Goal: Task Accomplishment & Management: Manage account settings

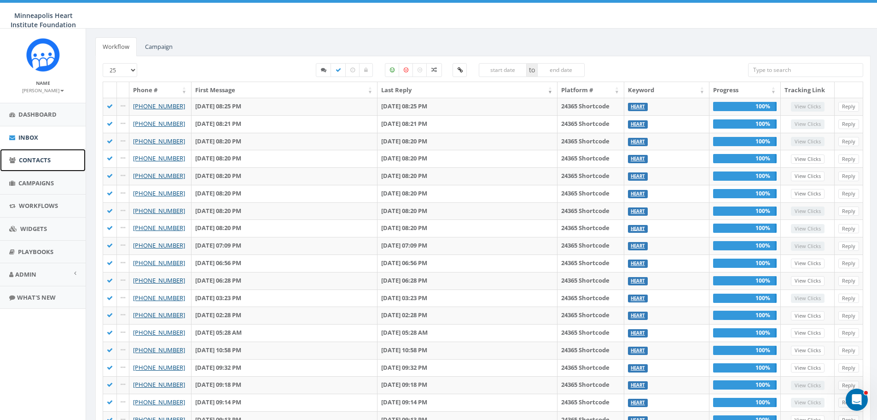
click at [41, 159] on span "Contacts" at bounding box center [35, 160] width 32 height 8
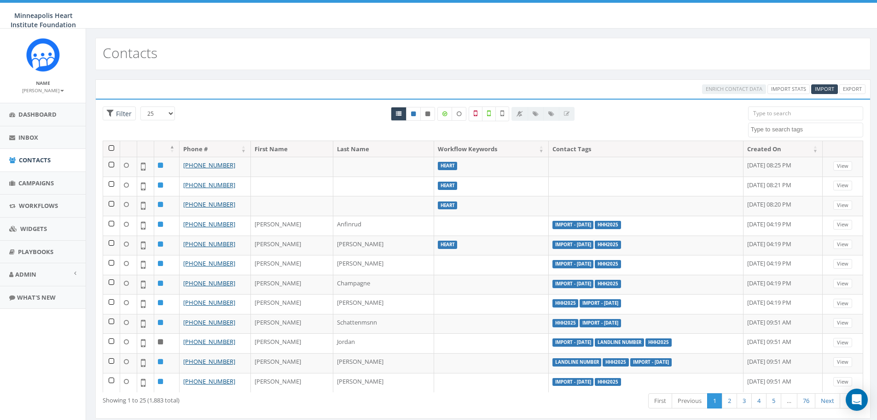
select select
click at [36, 183] on span "Campaigns" at bounding box center [35, 183] width 35 height 8
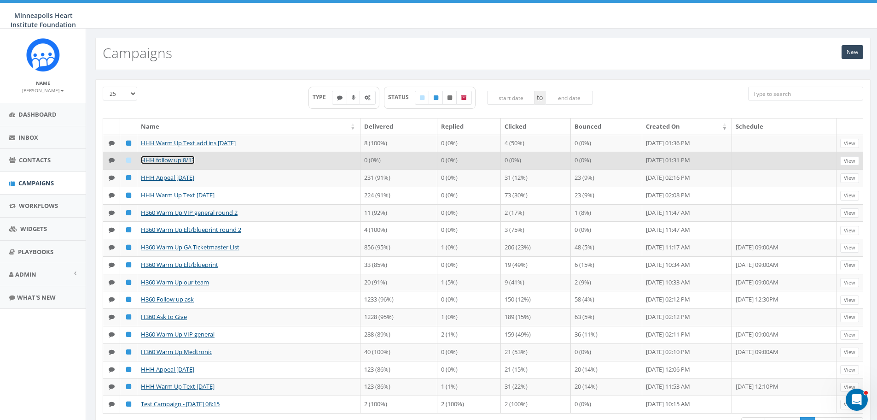
click at [185, 163] on link "HHH follow up 8/13" at bounding box center [168, 160] width 54 height 8
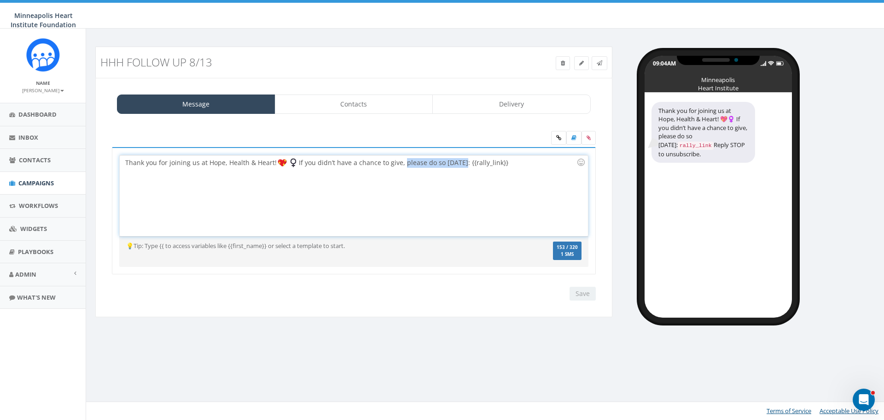
drag, startPoint x: 458, startPoint y: 163, endPoint x: 402, endPoint y: 162, distance: 56.7
click at [402, 162] on div "Thank you for joining us at Hope, Health & Heart! If you didn’t have a chance t…" at bounding box center [354, 195] width 468 height 81
click at [577, 293] on input "Save" at bounding box center [583, 293] width 26 height 14
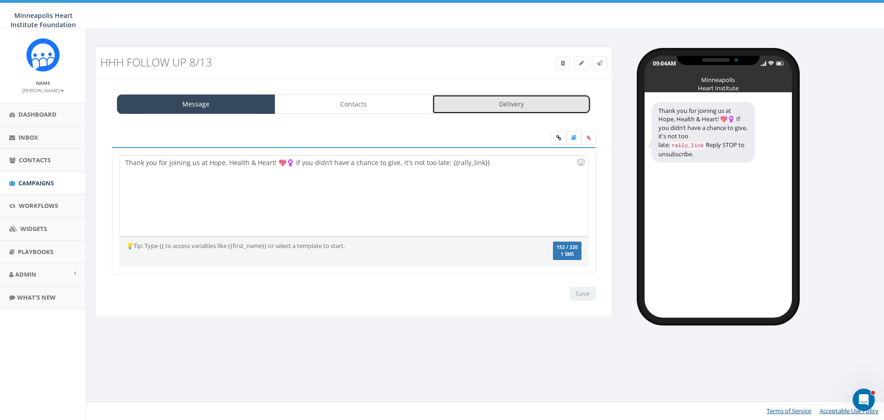
click at [501, 104] on link "Delivery" at bounding box center [511, 103] width 158 height 19
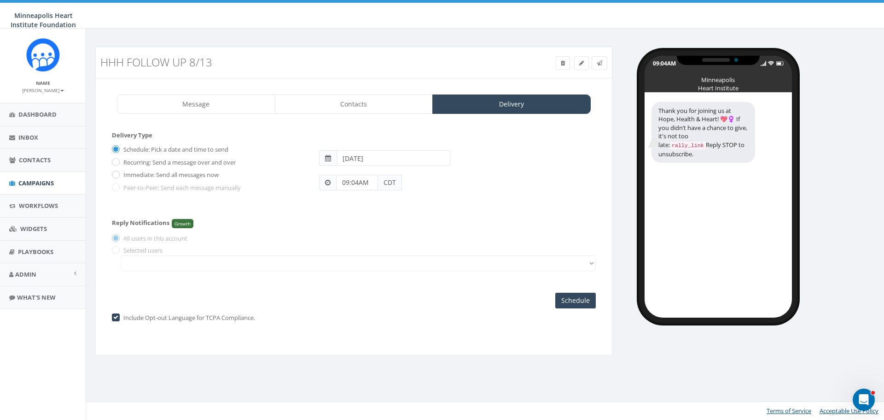
click at [128, 176] on label "Immediate: Send all messages now" at bounding box center [170, 174] width 98 height 9
click at [118, 176] on input "Immediate: Send all messages now" at bounding box center [115, 175] width 6 height 6
radio input "true"
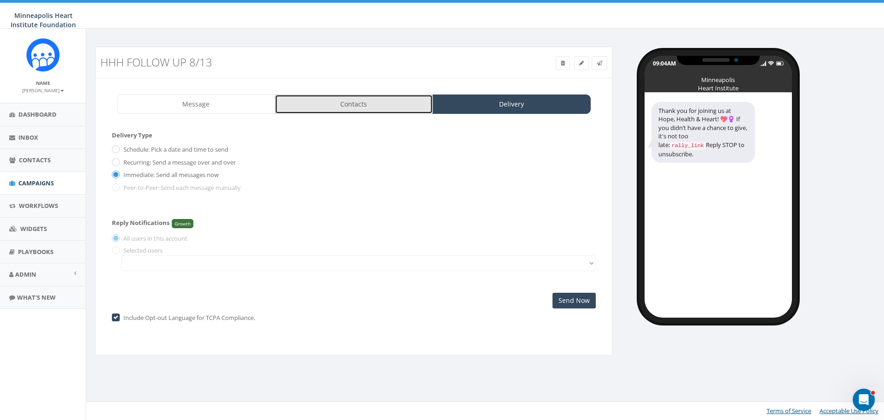
click at [362, 110] on link "Contacts" at bounding box center [354, 103] width 158 height 19
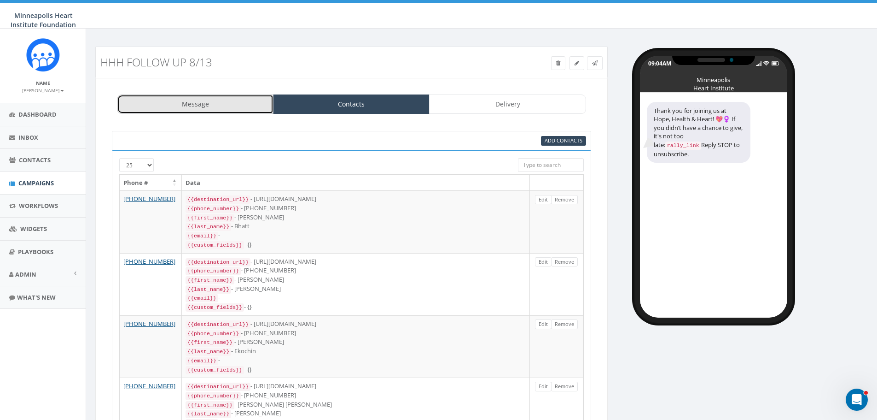
click at [243, 105] on link "Message" at bounding box center [195, 103] width 157 height 19
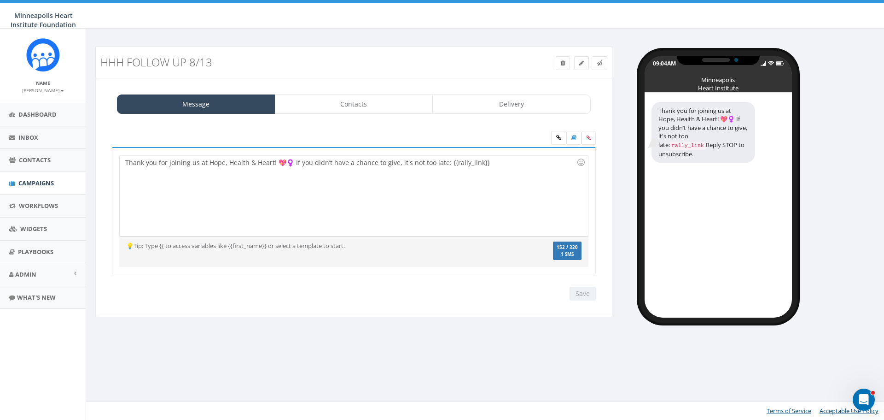
click at [392, 162] on div "Thank you for joining us at Hope, Health & Heart! 💖♀️ If you didn’t have a chan…" at bounding box center [354, 195] width 468 height 81
drag, startPoint x: 423, startPoint y: 162, endPoint x: 396, endPoint y: 164, distance: 27.8
click at [396, 164] on div "Thank you for joining us at Hope, Health & Heart! 💖♀️ If you didn’t have a chan…" at bounding box center [354, 195] width 468 height 81
click at [581, 291] on input "Save" at bounding box center [583, 293] width 26 height 14
click at [490, 100] on link "Delivery" at bounding box center [511, 103] width 158 height 19
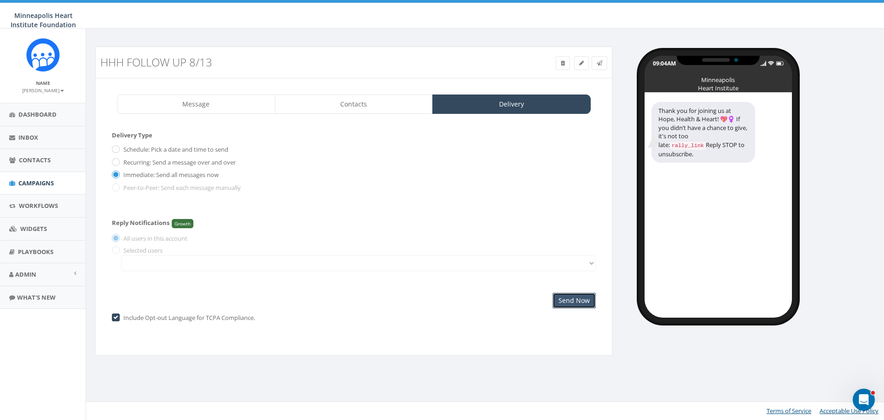
click at [579, 299] on input "Send Now" at bounding box center [574, 300] width 43 height 16
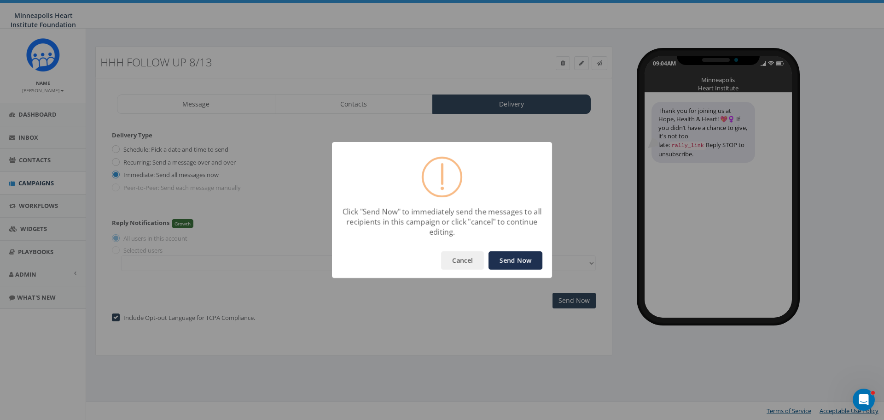
click at [520, 262] on button "Send Now" at bounding box center [516, 260] width 54 height 18
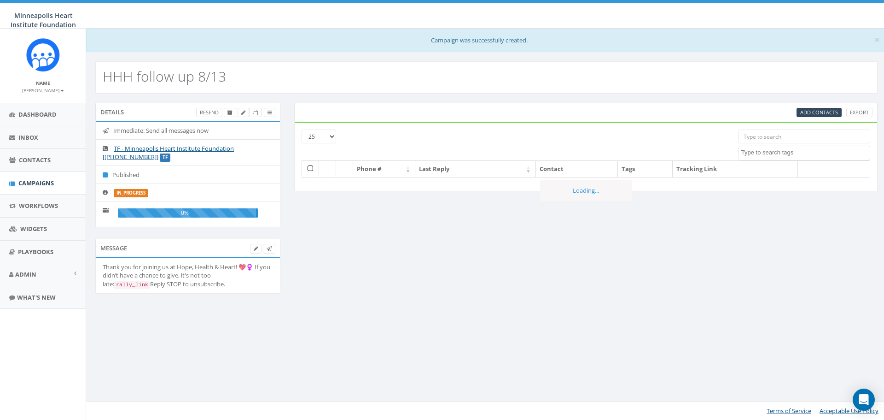
select select
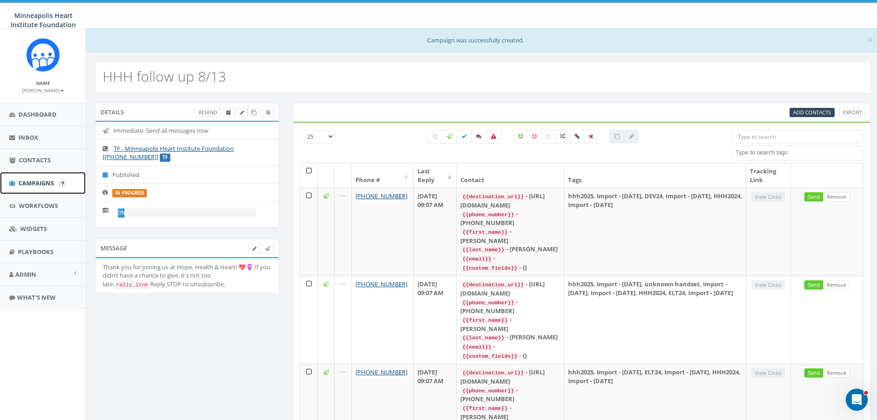
click at [41, 182] on span "Campaigns" at bounding box center [35, 183] width 35 height 8
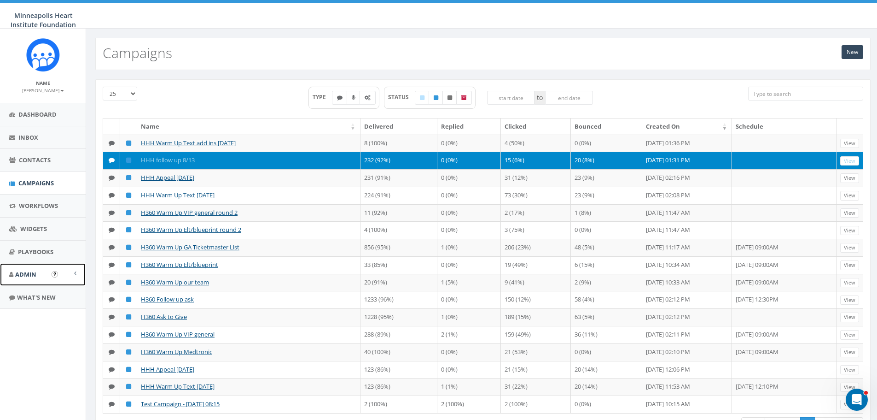
click at [31, 275] on span "Admin" at bounding box center [25, 274] width 21 height 8
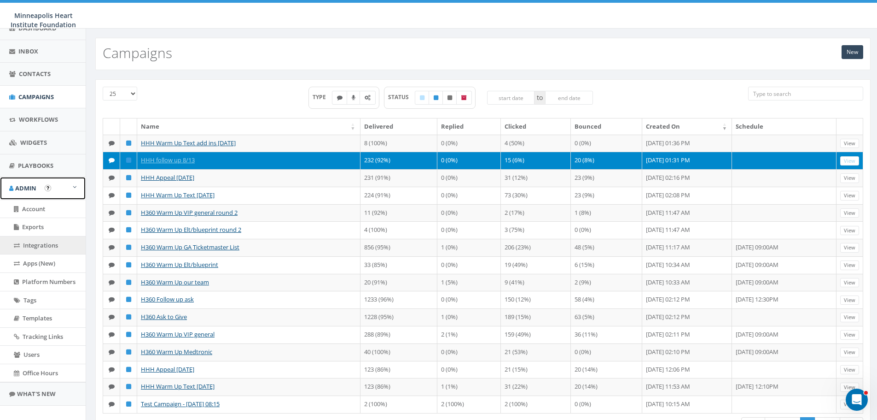
scroll to position [92, 0]
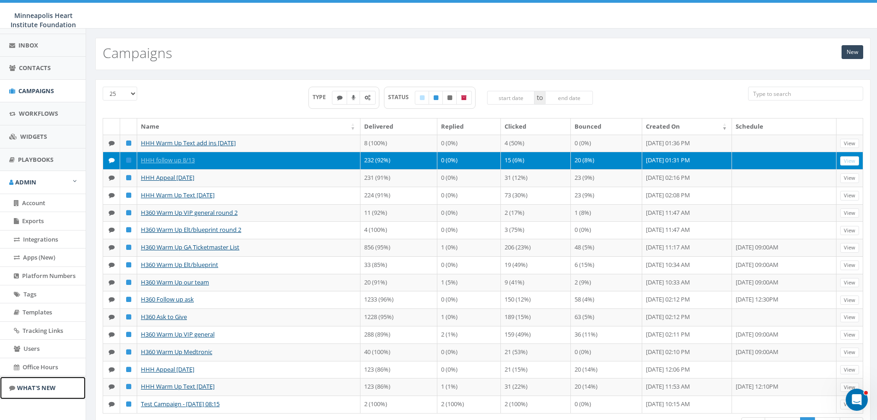
click at [34, 390] on span "What's New" at bounding box center [36, 387] width 39 height 8
click at [26, 206] on span "Account" at bounding box center [33, 202] width 23 height 8
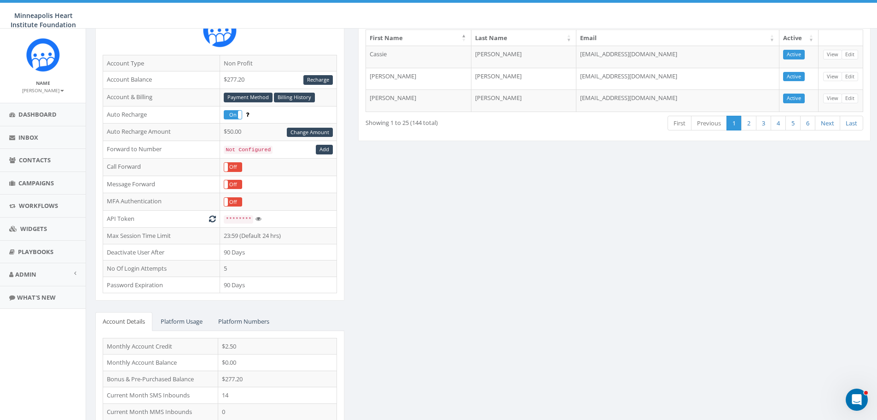
scroll to position [120, 0]
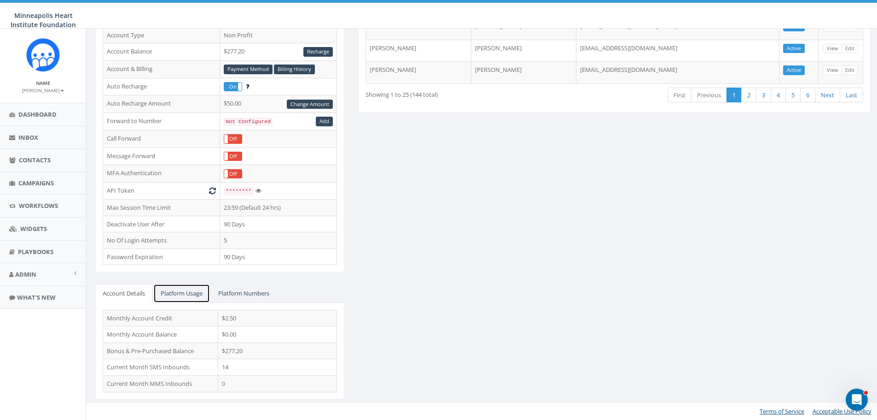
click at [192, 292] on link "Platform Usage" at bounding box center [181, 293] width 57 height 19
click at [232, 292] on link "Platform Numbers" at bounding box center [244, 293] width 66 height 19
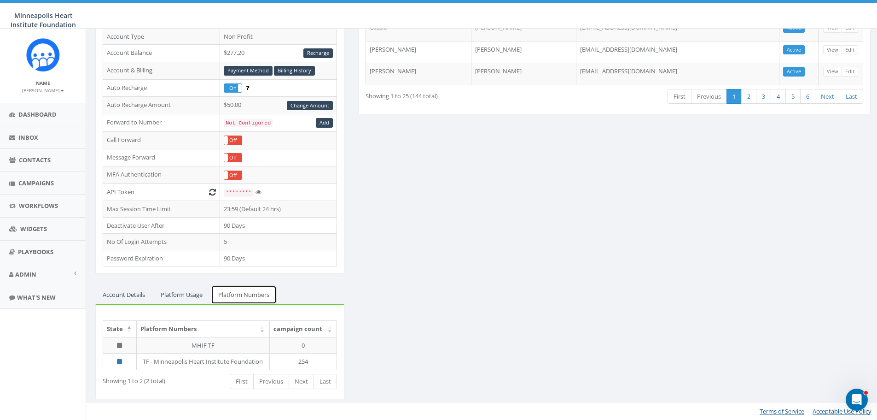
scroll to position [118, 0]
click at [175, 295] on link "Platform Usage" at bounding box center [181, 295] width 57 height 19
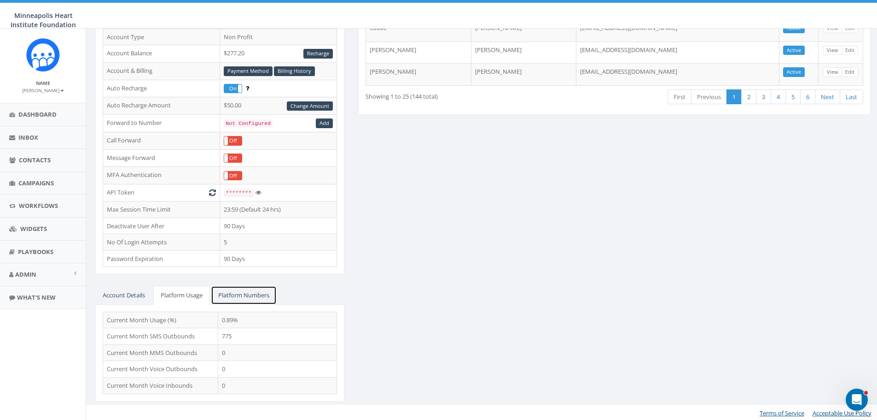
click at [225, 294] on link "Platform Numbers" at bounding box center [244, 295] width 66 height 19
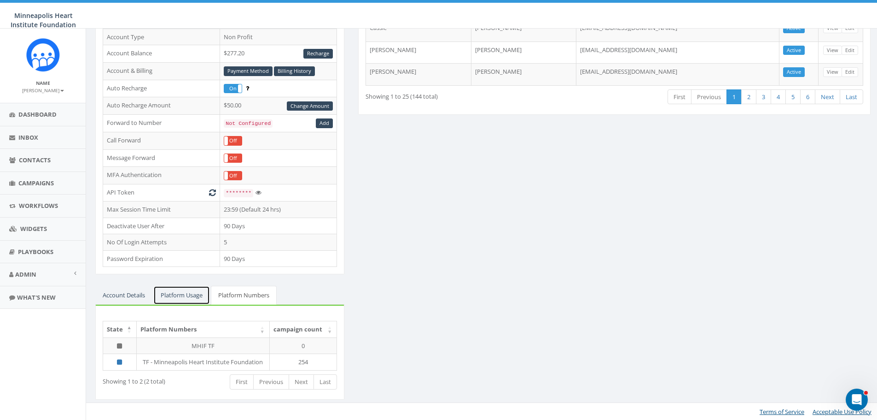
click at [188, 294] on link "Platform Usage" at bounding box center [181, 295] width 57 height 19
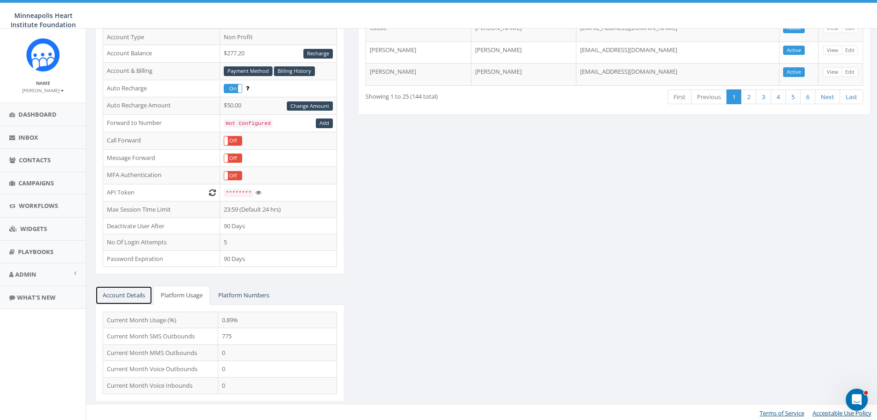
click at [136, 295] on link "Account Details" at bounding box center [123, 295] width 57 height 19
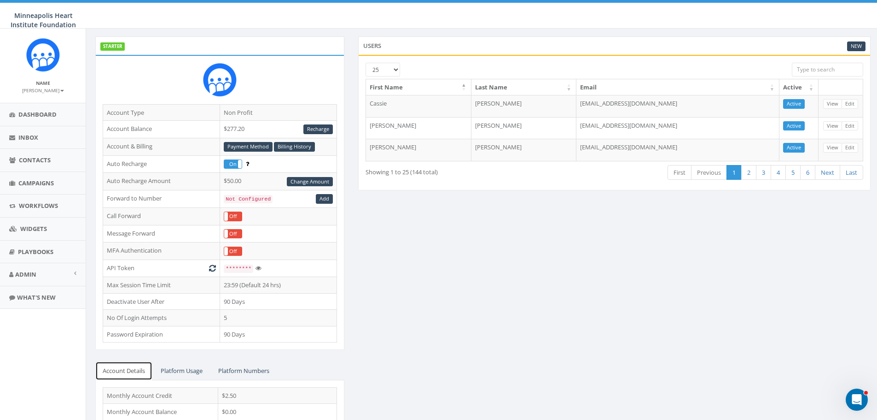
scroll to position [26, 0]
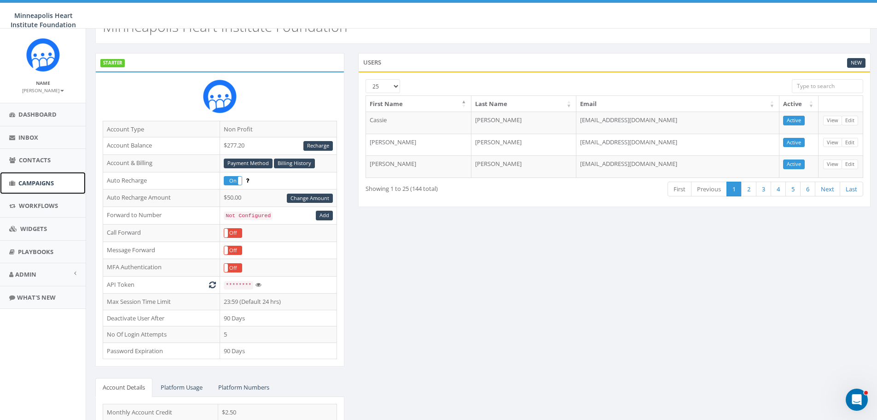
click at [40, 181] on span "Campaigns" at bounding box center [35, 183] width 35 height 8
